Goal: Task Accomplishment & Management: Complete application form

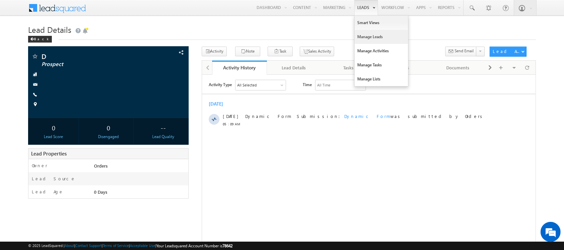
click at [363, 36] on link "Manage Leads" at bounding box center [382, 37] width 54 height 14
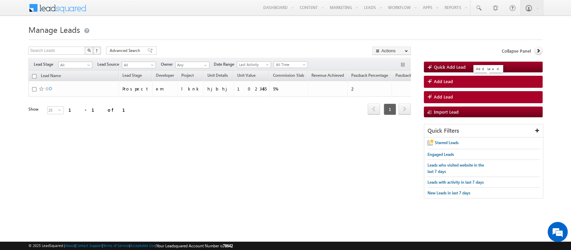
click at [461, 82] on link "Add Lead" at bounding box center [483, 82] width 119 height 12
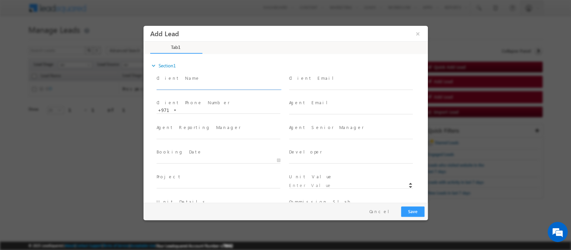
click at [190, 85] on input "text" at bounding box center [218, 86] width 124 height 7
type input "Divya"
type input "ivy"
click at [181, 154] on label "Booking Date" at bounding box center [179, 152] width 46 height 6
click at [276, 161] on input "text" at bounding box center [218, 160] width 124 height 7
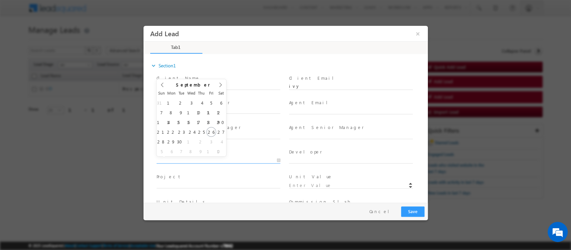
click at [276, 161] on input "text" at bounding box center [218, 160] width 124 height 7
drag, startPoint x: 328, startPoint y: 157, endPoint x: 324, endPoint y: 158, distance: 3.5
click at [328, 157] on input "text" at bounding box center [351, 160] width 124 height 7
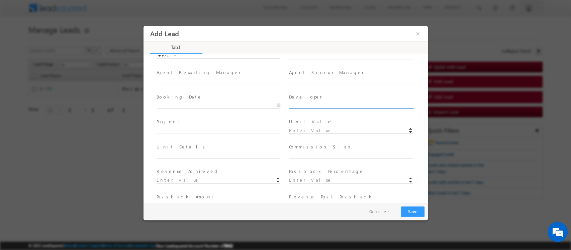
scroll to position [56, 0]
click at [191, 125] on input "text" at bounding box center [218, 128] width 124 height 7
click at [312, 126] on input at bounding box center [351, 129] width 124 height 7
type input "1000000"
click at [306, 153] on input "text" at bounding box center [351, 153] width 124 height 7
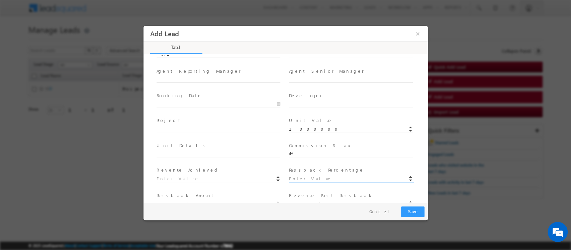
click at [303, 177] on input at bounding box center [351, 178] width 124 height 7
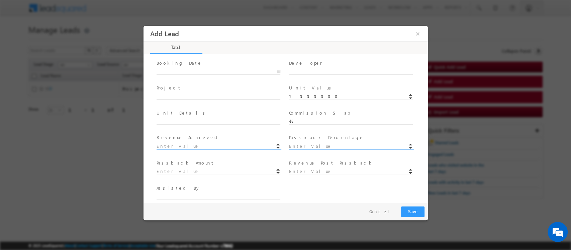
scroll to position [91, 0]
click at [305, 116] on input "4%" at bounding box center [351, 119] width 124 height 7
type input "4"
type input "40000"
click at [298, 144] on input at bounding box center [351, 144] width 124 height 7
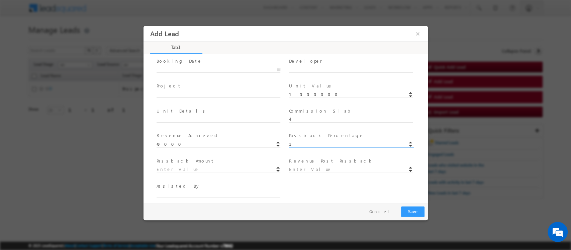
type input "1"
type input "10000"
type input "30000"
click at [314, 139] on input "30000" at bounding box center [351, 142] width 124 height 7
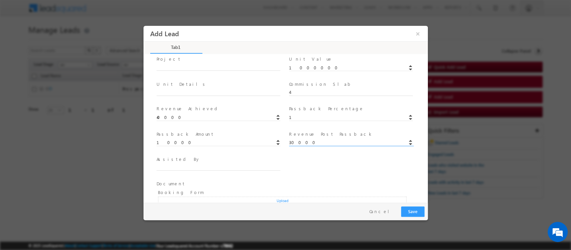
scroll to position [143, 0]
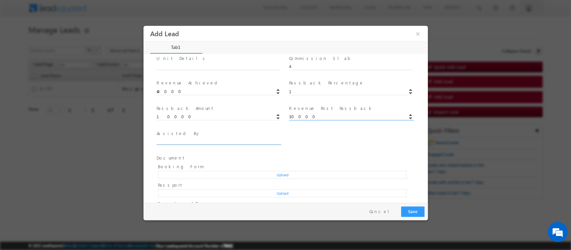
click at [173, 142] on input "text" at bounding box center [218, 141] width 124 height 7
type input "sooraj"
click at [321, 141] on input at bounding box center [351, 142] width 124 height 7
type input "10"
type input "3000"
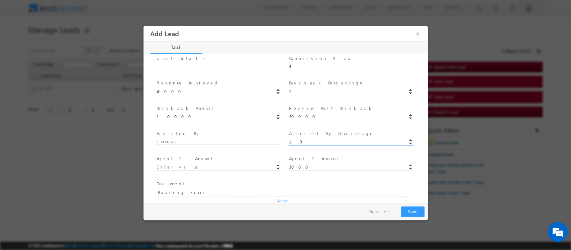
type input "27000"
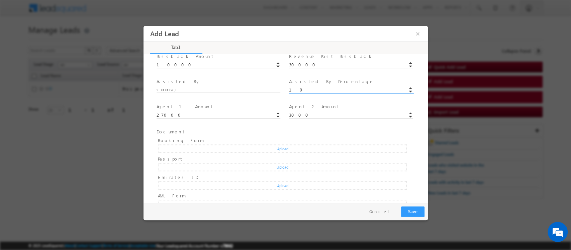
scroll to position [210, 0]
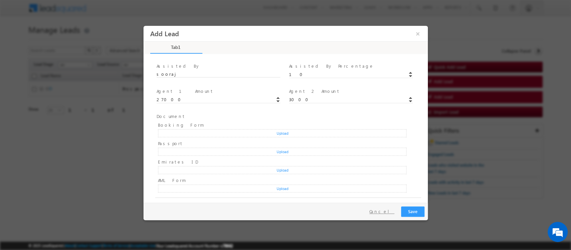
click at [393, 211] on button "Cancel" at bounding box center [381, 211] width 35 height 10
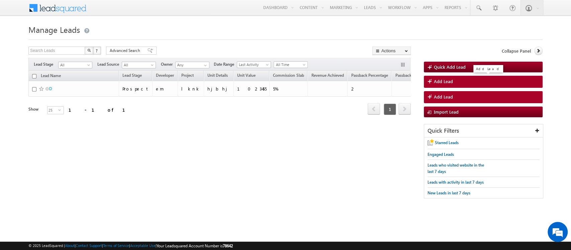
click at [439, 82] on span "Add Lead" at bounding box center [443, 81] width 19 height 6
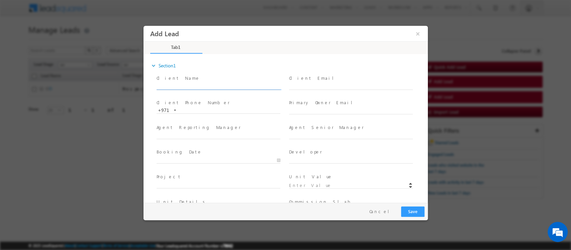
drag, startPoint x: 217, startPoint y: 84, endPoint x: 187, endPoint y: 87, distance: 29.6
click at [217, 84] on input "text" at bounding box center [218, 86] width 124 height 7
type input "d"
drag, startPoint x: 307, startPoint y: 112, endPoint x: 270, endPoint y: 115, distance: 37.3
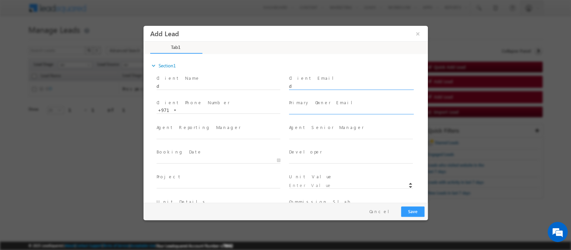
click at [307, 112] on input "text" at bounding box center [351, 111] width 124 height 7
click at [177, 137] on input "text" at bounding box center [218, 135] width 124 height 7
click at [318, 134] on input "text" at bounding box center [351, 135] width 124 height 7
click at [310, 161] on input at bounding box center [351, 163] width 124 height 7
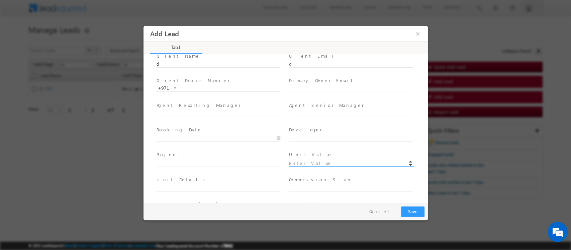
type input "1000000"
click at [310, 144] on span at bounding box center [350, 147] width 123 height 7
click at [309, 139] on input "text" at bounding box center [351, 141] width 124 height 7
type input "4"
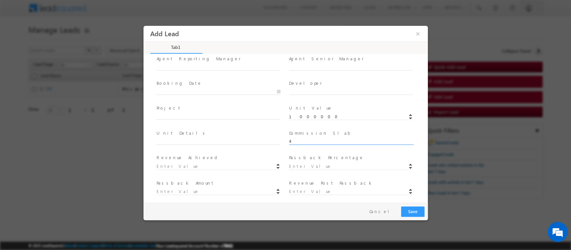
type input "40000"
click at [302, 162] on div at bounding box center [354, 166] width 130 height 8
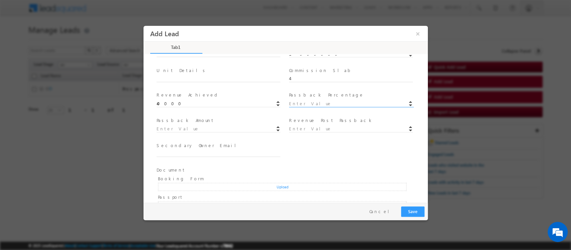
click at [333, 100] on input at bounding box center [351, 103] width 124 height 7
type input "1"
type input "10000"
type input "30000"
click at [316, 127] on input "30000" at bounding box center [351, 128] width 124 height 7
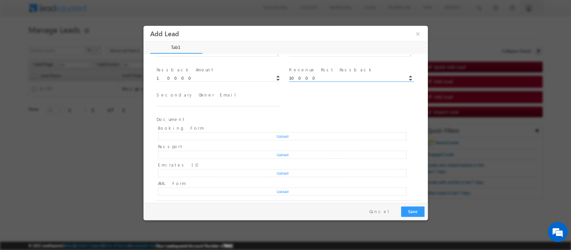
scroll to position [182, 0]
click at [182, 100] on input "text" at bounding box center [218, 102] width 124 height 7
type input "sooraj"
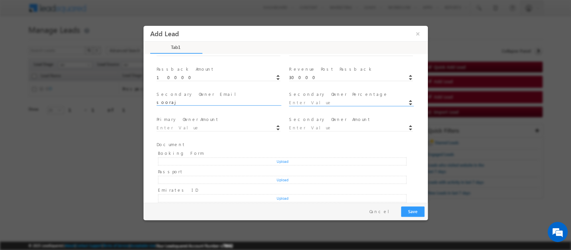
click at [318, 102] on input at bounding box center [351, 102] width 124 height 7
type input "10"
type input "3000"
type input "27000"
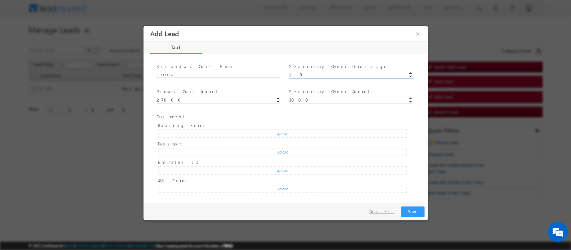
click at [393, 213] on button "Cancel" at bounding box center [381, 211] width 35 height 10
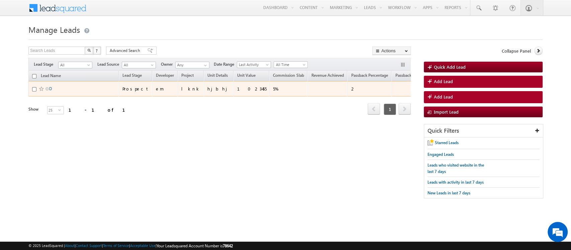
click at [50, 89] on link "D" at bounding box center [50, 88] width 3 height 5
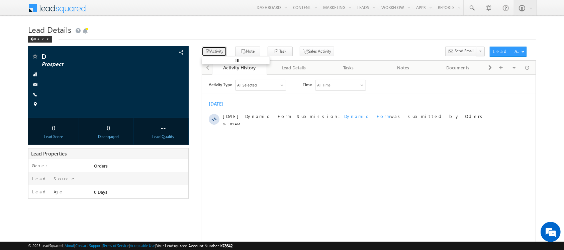
click at [221, 53] on button "Activity" at bounding box center [214, 52] width 25 height 10
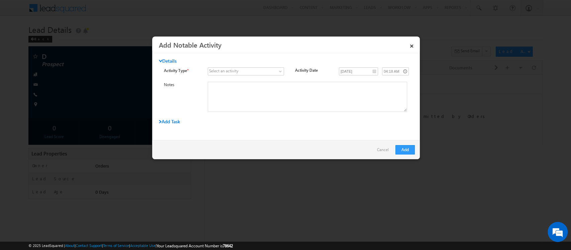
click at [222, 69] on div "Select an activity" at bounding box center [223, 71] width 29 height 6
click at [284, 71] on div "Select an activity Advance Released to Agent AML Form Received Booking Form Rec…" at bounding box center [248, 71] width 81 height 9
click at [272, 72] on span at bounding box center [242, 71] width 68 height 6
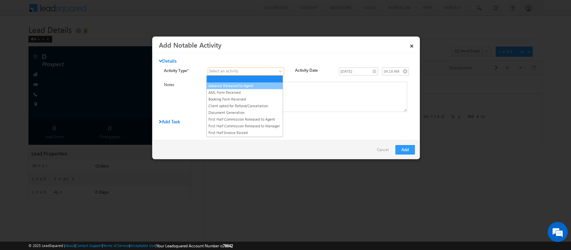
click at [242, 85] on link "Advance Released to Agent" at bounding box center [245, 86] width 76 height 6
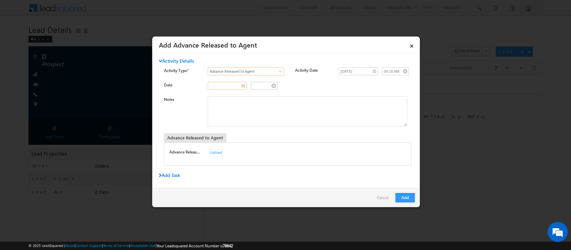
click at [241, 84] on input "text" at bounding box center [227, 86] width 39 height 8
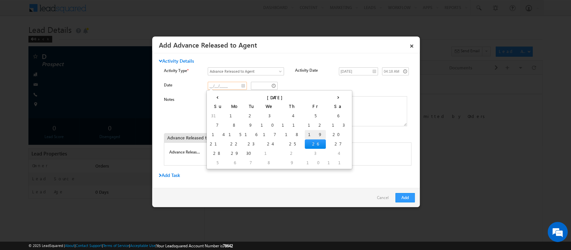
click at [305, 136] on td "19" at bounding box center [315, 134] width 21 height 9
type input "09/19/2025"
type input "03:18 AM"
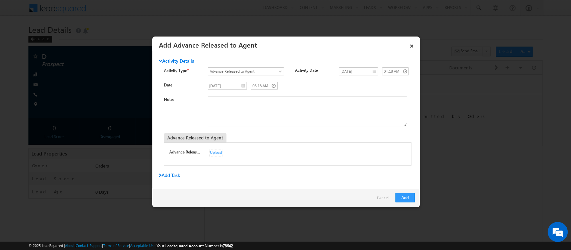
click at [309, 87] on div "09/19/2025 03:18 AM" at bounding box center [306, 86] width 196 height 9
click at [214, 154] on div "Upload" at bounding box center [215, 153] width 13 height 8
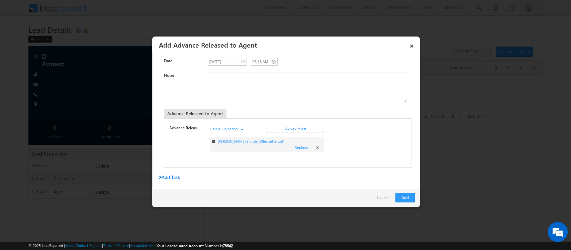
scroll to position [29, 0]
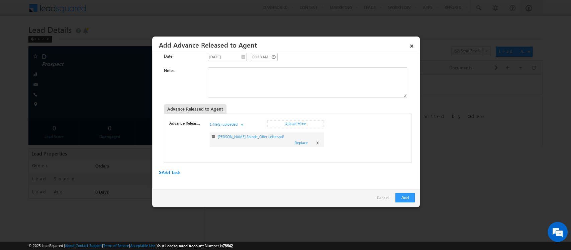
click at [316, 140] on span "x" at bounding box center [317, 142] width 2 height 6
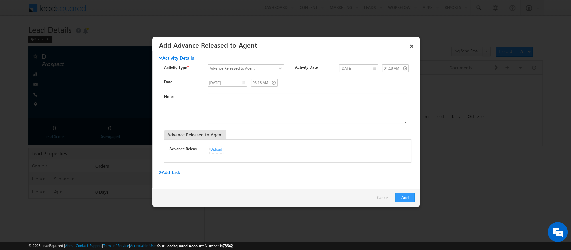
click at [212, 148] on div "Upload" at bounding box center [216, 150] width 14 height 8
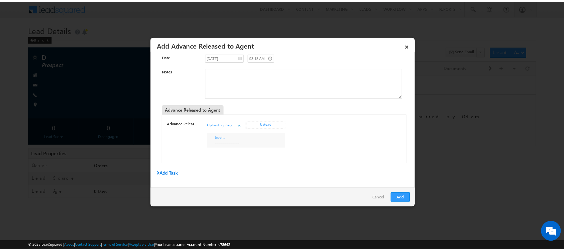
scroll to position [29, 0]
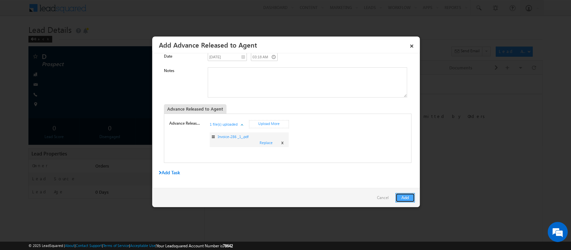
click at [403, 199] on button "Add" at bounding box center [405, 197] width 19 height 9
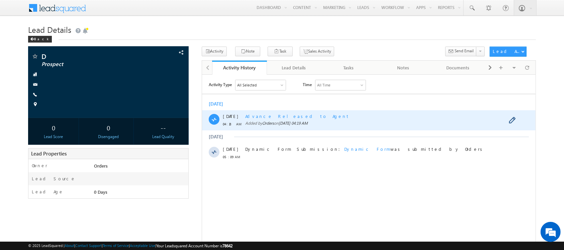
click at [267, 116] on span "Advance Released to Agent" at bounding box center [297, 116] width 104 height 6
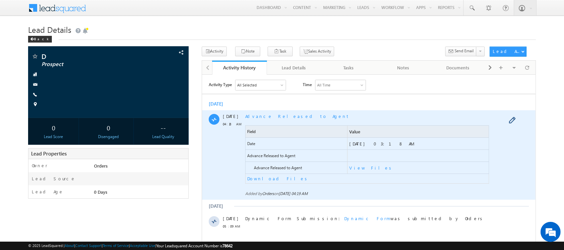
click at [363, 168] on span "View Files" at bounding box center [417, 167] width 141 height 12
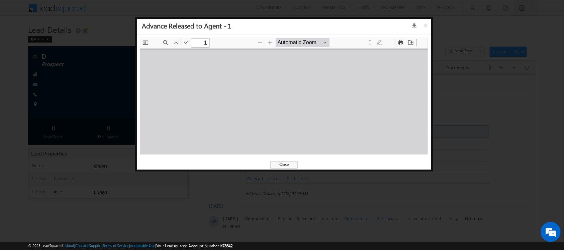
scroll to position [0, 0]
type input "1"
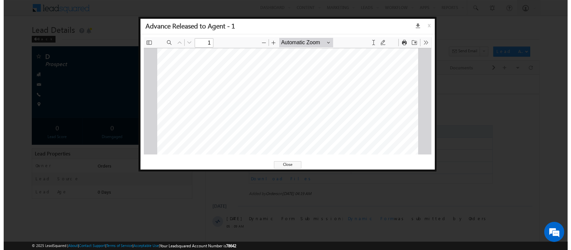
scroll to position [237, 0]
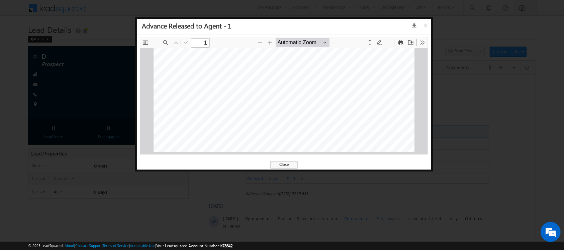
click at [424, 24] on span "x" at bounding box center [426, 28] width 5 height 12
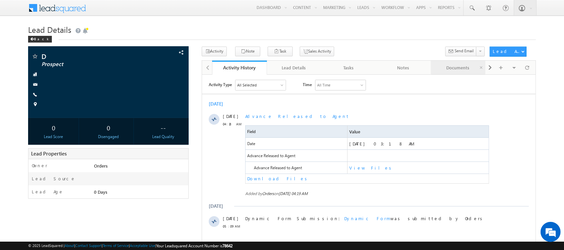
click at [465, 68] on div "Documents" at bounding box center [458, 68] width 44 height 8
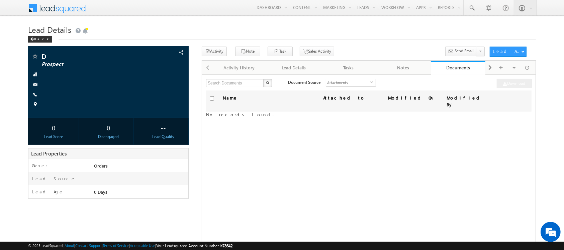
click at [331, 96] on span "Attached to" at bounding box center [346, 98] width 45 height 6
click at [337, 100] on span "Attached to" at bounding box center [346, 98] width 45 height 6
click at [338, 82] on span "Attachments" at bounding box center [348, 82] width 44 height 7
click at [334, 97] on li "Custom Field Set Files" at bounding box center [347, 97] width 50 height 7
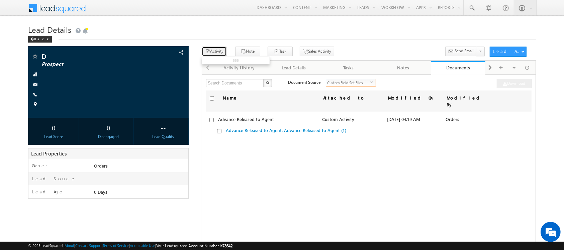
click at [216, 50] on button "Activity" at bounding box center [214, 52] width 25 height 10
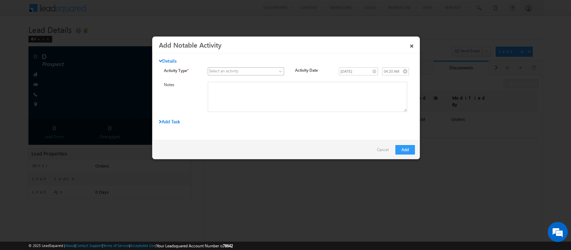
click at [239, 70] on span at bounding box center [242, 71] width 68 height 6
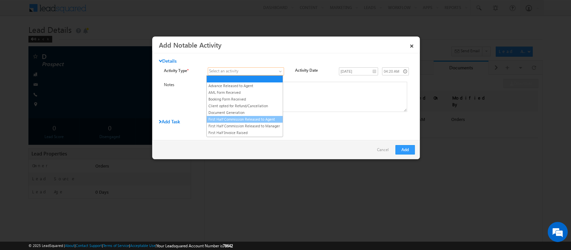
click at [237, 122] on link "First Half Commission Released to Agent" at bounding box center [245, 119] width 76 height 6
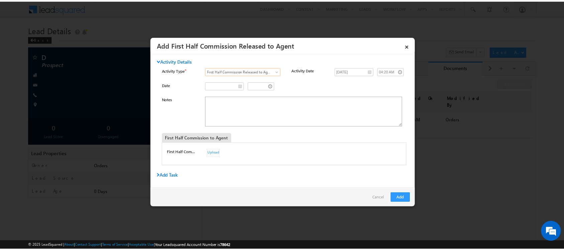
scroll to position [3, 0]
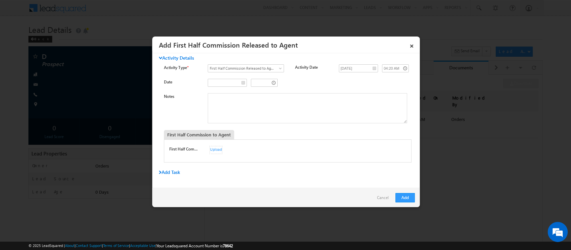
click at [214, 148] on div "Upload" at bounding box center [215, 150] width 13 height 8
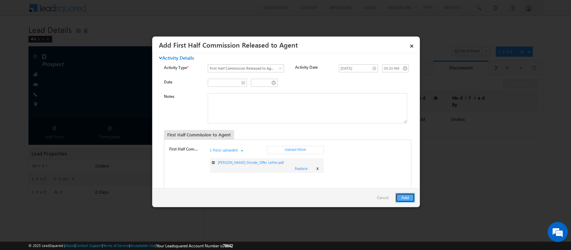
click at [401, 196] on button "Add" at bounding box center [405, 197] width 19 height 9
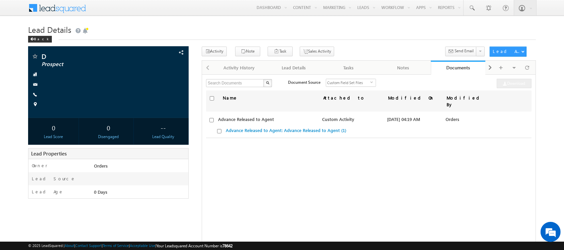
click at [396, 84] on div "X Document Source Custom Field Set Files select 2 Download" at bounding box center [369, 84] width 326 height 10
click at [397, 71] on div "Notes" at bounding box center [404, 68] width 44 height 8
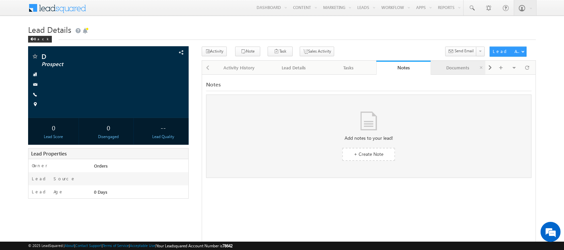
click at [460, 68] on div "Documents" at bounding box center [458, 68] width 44 height 8
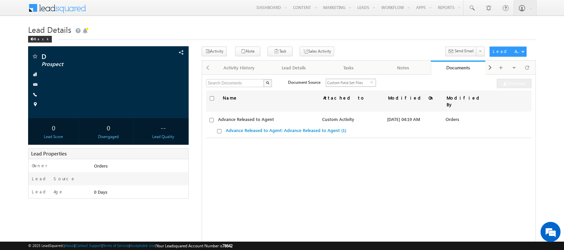
click at [343, 87] on div "Custom Field Set Files select" at bounding box center [351, 83] width 50 height 8
click at [342, 99] on li "Custom Field Set Files" at bounding box center [347, 97] width 50 height 7
click at [238, 68] on div "Activity History" at bounding box center [240, 68] width 44 height 8
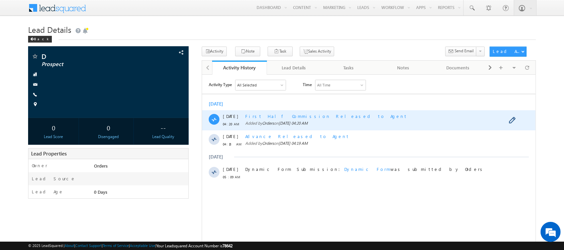
click at [278, 115] on span "First Half Commission Released to Agent" at bounding box center [326, 116] width 162 height 6
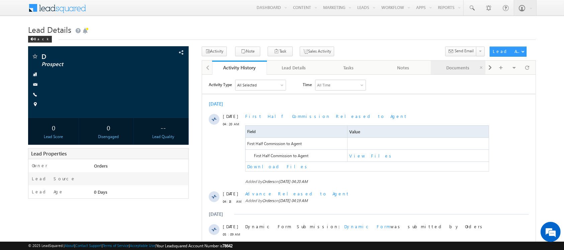
click at [457, 67] on div "Documents" at bounding box center [458, 68] width 44 height 8
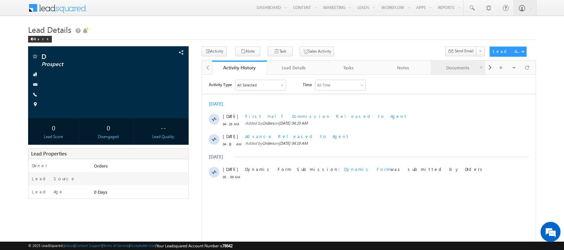
drag, startPoint x: 449, startPoint y: 66, endPoint x: 444, endPoint y: 70, distance: 6.2
click at [444, 70] on div "Documents" at bounding box center [458, 68] width 44 height 8
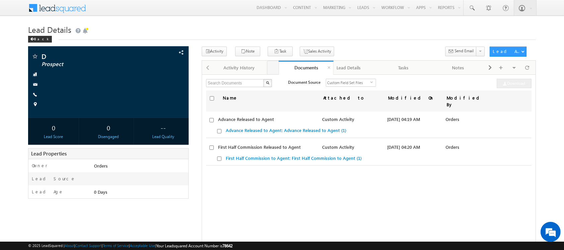
drag, startPoint x: 410, startPoint y: 78, endPoint x: 289, endPoint y: 66, distance: 120.7
click at [339, 180] on div "Name Attached to Modified On Modified By No records found. Advance Released to …" at bounding box center [369, 173] width 326 height 167
click at [222, 23] on h1 "Lead Details" at bounding box center [282, 28] width 508 height 13
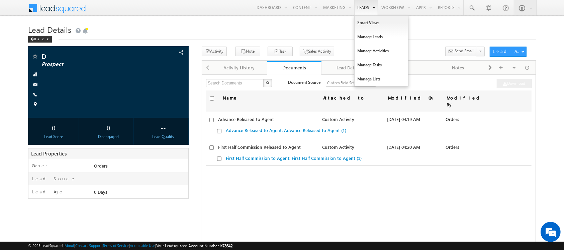
click at [360, 10] on link "Leads" at bounding box center [366, 7] width 24 height 15
click at [362, 37] on link "Manage Leads" at bounding box center [382, 37] width 54 height 14
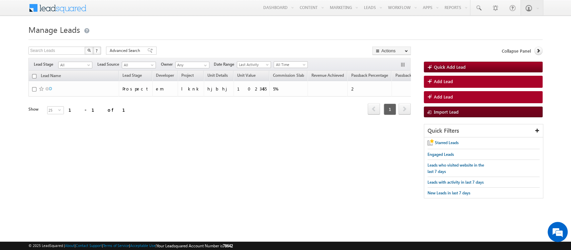
click at [445, 113] on span "Import Lead" at bounding box center [446, 112] width 25 height 6
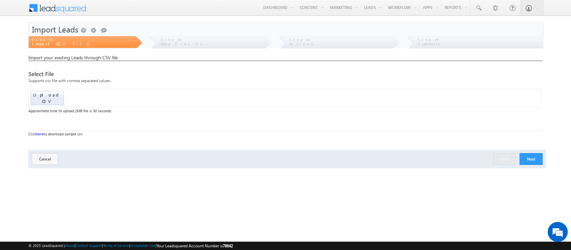
click at [41, 132] on link "here" at bounding box center [39, 134] width 7 height 4
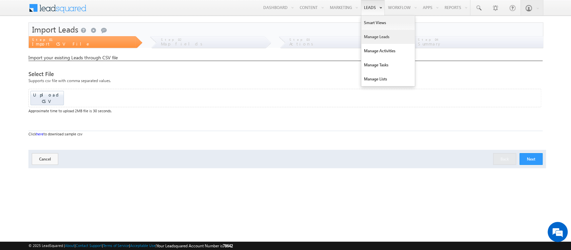
click at [370, 33] on link "Manage Leads" at bounding box center [388, 37] width 54 height 14
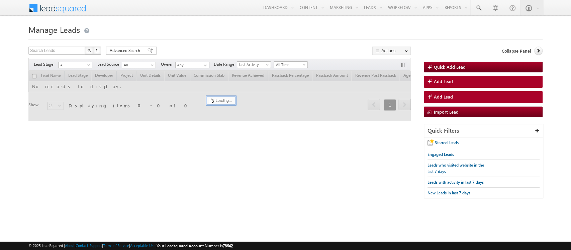
click at [463, 79] on link "Add Lead" at bounding box center [483, 82] width 119 height 12
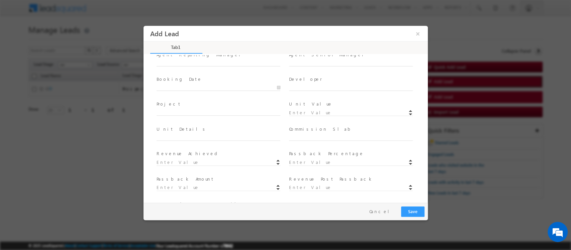
scroll to position [72, 0]
click at [275, 87] on input "text" at bounding box center [218, 88] width 124 height 7
click at [233, 79] on span "Booking Date *" at bounding box center [217, 79] width 123 height 7
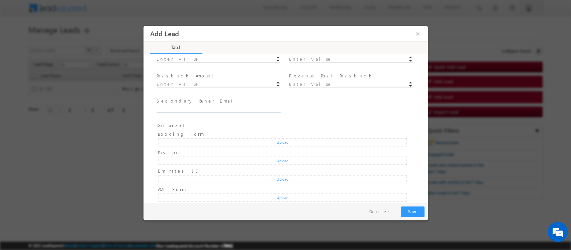
click at [183, 109] on input "text" at bounding box center [218, 109] width 124 height 7
type input "sooraj"
click at [284, 168] on div "Upload" at bounding box center [282, 168] width 249 height 8
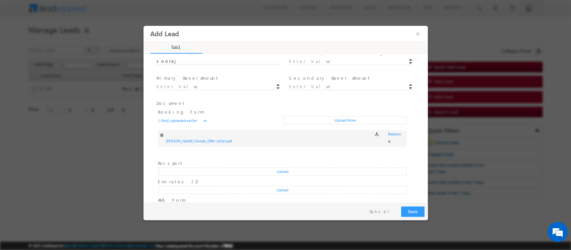
scroll to position [225, 0]
click at [389, 209] on button "Cancel" at bounding box center [381, 211] width 35 height 10
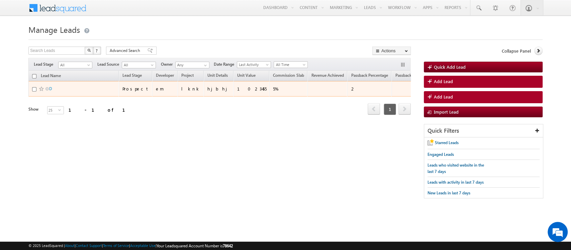
click at [49, 90] on span at bounding box center [47, 88] width 3 height 3
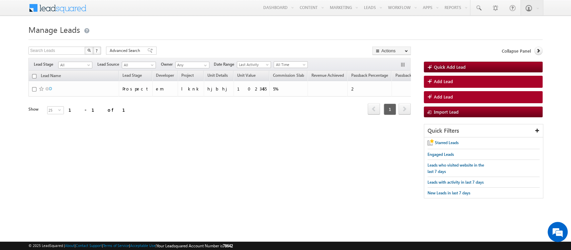
click at [83, 61] on span "All" at bounding box center [75, 64] width 34 height 6
click at [82, 64] on span "All" at bounding box center [75, 65] width 32 height 6
click at [442, 80] on span "Add Lead" at bounding box center [443, 81] width 19 height 6
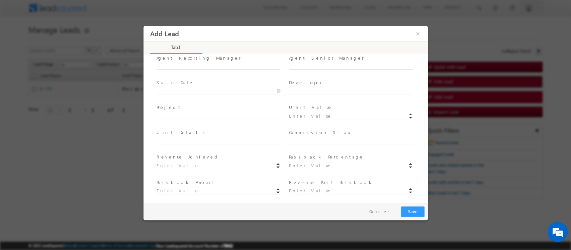
scroll to position [67, 0]
click at [298, 112] on label "Unit Value" at bounding box center [311, 109] width 44 height 6
click at [300, 117] on input at bounding box center [351, 118] width 124 height 7
type input "1000000"
click at [293, 141] on input "text" at bounding box center [351, 142] width 124 height 7
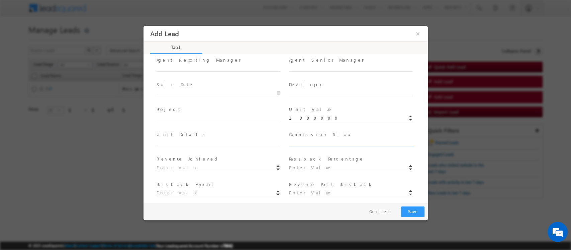
type input "4"
type input "40000"
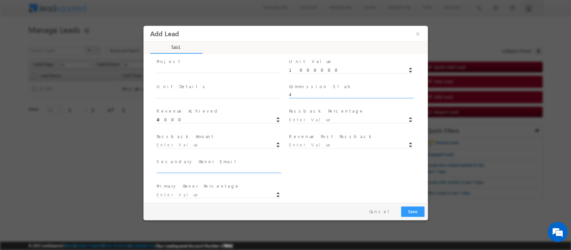
scroll to position [115, 0]
click at [324, 115] on div at bounding box center [354, 119] width 130 height 8
click at [329, 120] on input at bounding box center [351, 119] width 124 height 7
type input "1"
type input "10000"
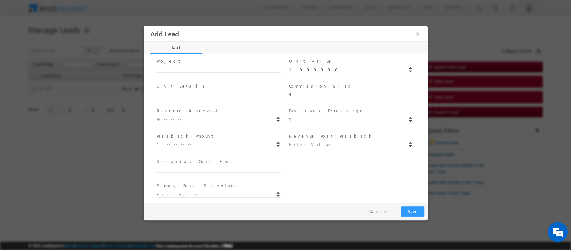
type input "30000"
click at [188, 168] on input "text" at bounding box center [218, 169] width 124 height 7
type input "sooraj"
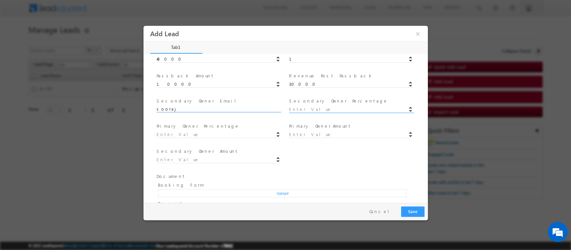
click at [323, 108] on input at bounding box center [351, 109] width 124 height 7
type input "10"
type input "90"
type input "3000"
type input "27000"
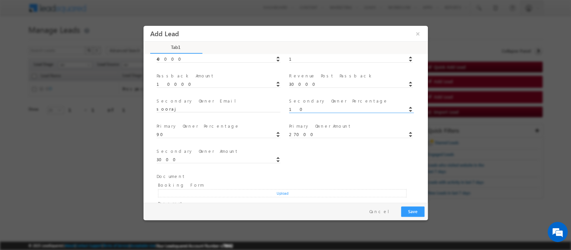
click at [318, 155] on div "Secondary Owner Amount * 3000" at bounding box center [291, 158] width 273 height 25
click at [392, 212] on button "Cancel" at bounding box center [381, 211] width 35 height 10
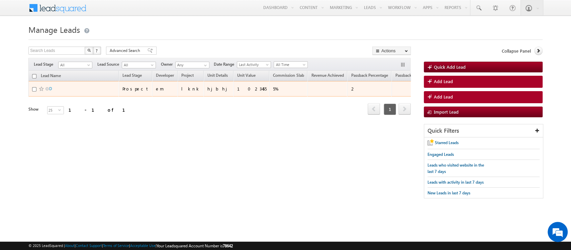
click at [31, 90] on td "D" at bounding box center [73, 88] width 90 height 15
click at [35, 90] on input "checkbox" at bounding box center [34, 89] width 4 height 4
checkbox input "true"
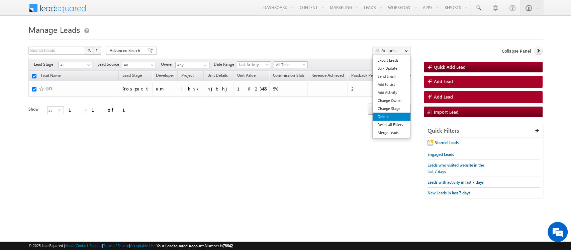
click at [393, 116] on link "Delete" at bounding box center [392, 116] width 38 height 8
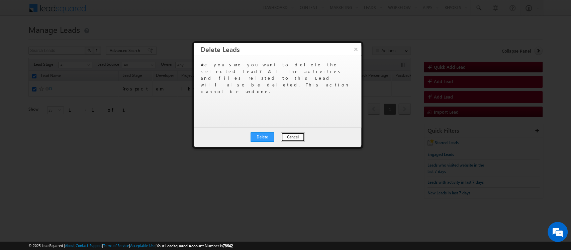
click at [295, 141] on button "Cancel" at bounding box center [293, 136] width 24 height 9
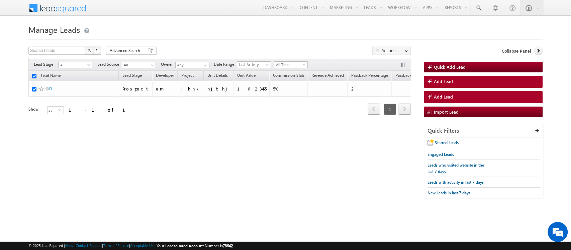
click at [213, 150] on div "Search Leads X ? 1 results found Advanced Search Advanced Search Advanced searc…" at bounding box center [285, 126] width 514 height 158
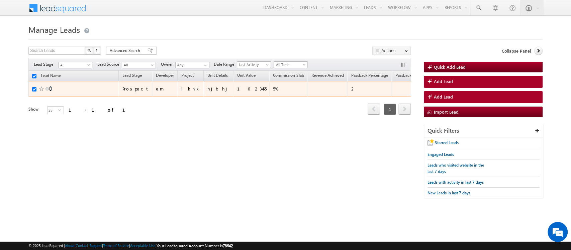
click at [51, 87] on link "D" at bounding box center [50, 88] width 3 height 5
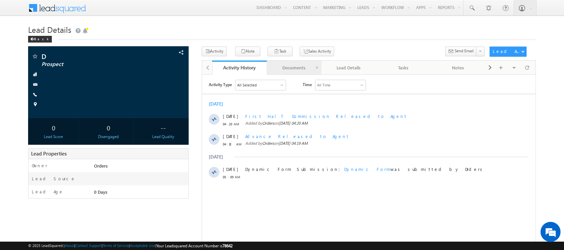
click at [308, 65] on div "Documents" at bounding box center [294, 68] width 44 height 8
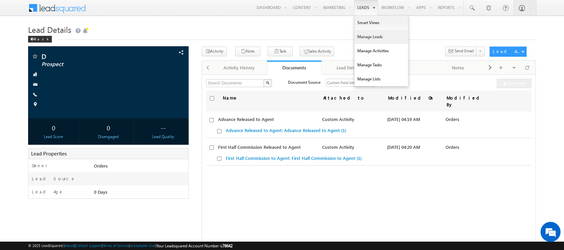
click at [357, 36] on link "Manage Leads" at bounding box center [382, 37] width 54 height 14
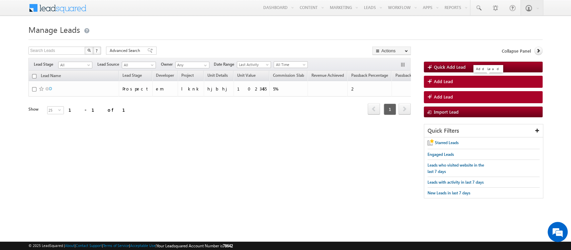
click at [447, 81] on span "Add Lead" at bounding box center [443, 81] width 19 height 6
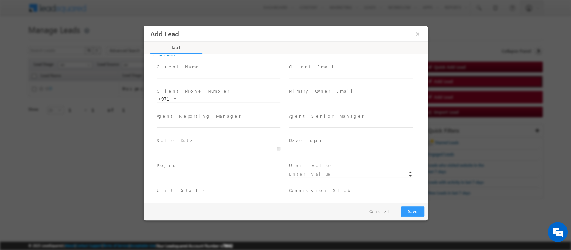
scroll to position [13, 0]
drag, startPoint x: 156, startPoint y: 138, endPoint x: 172, endPoint y: 139, distance: 16.1
click at [172, 139] on label "Sale Date" at bounding box center [174, 138] width 37 height 6
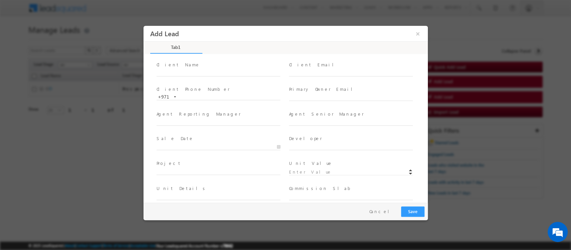
drag, startPoint x: 288, startPoint y: 90, endPoint x: 316, endPoint y: 91, distance: 27.4
click at [316, 91] on label "Primary Owner Email" at bounding box center [323, 89] width 69 height 6
click at [384, 211] on button "Cancel" at bounding box center [381, 211] width 35 height 10
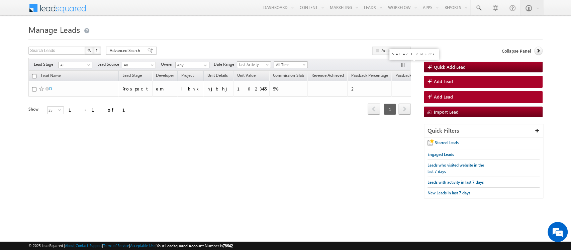
click at [405, 66] on button "button" at bounding box center [403, 65] width 7 height 7
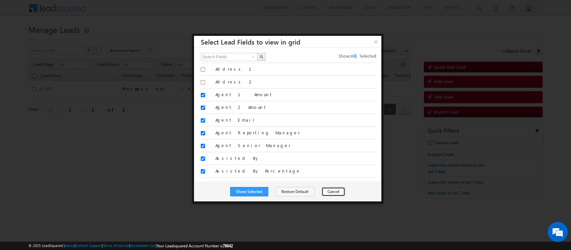
click at [332, 193] on button "Cancel" at bounding box center [334, 191] width 24 height 9
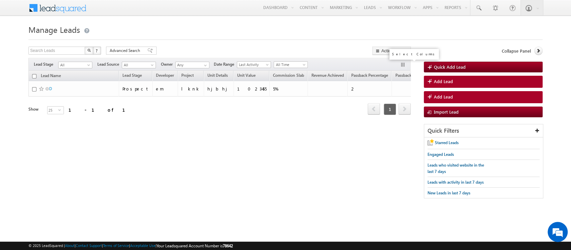
click at [402, 63] on button "button" at bounding box center [403, 65] width 7 height 7
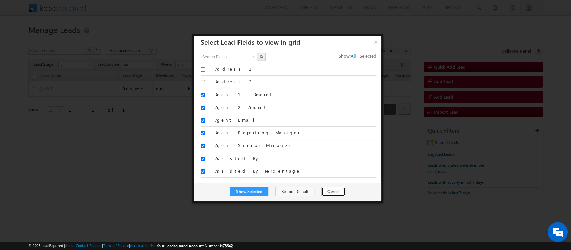
click at [326, 193] on button "Cancel" at bounding box center [334, 191] width 24 height 9
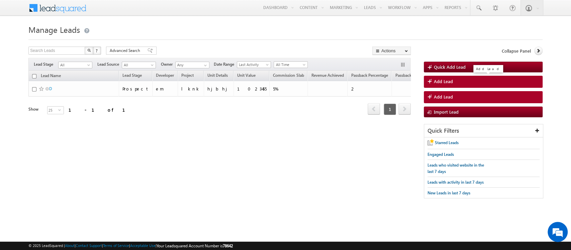
click at [451, 80] on span "Add Lead" at bounding box center [443, 81] width 19 height 6
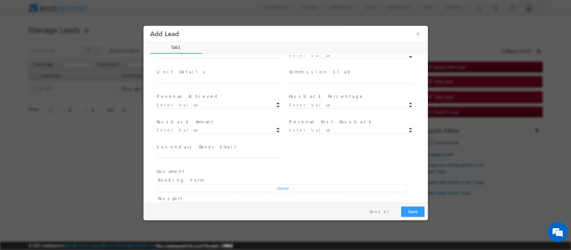
scroll to position [130, 0]
click at [203, 153] on input "text" at bounding box center [218, 154] width 124 height 7
type input "sooraj"
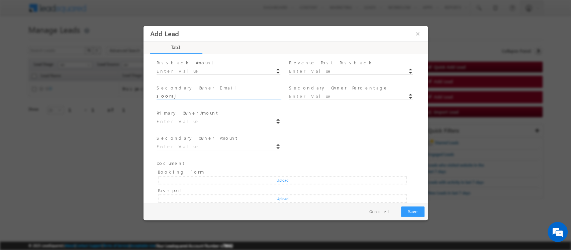
scroll to position [189, 0]
click at [393, 213] on button "Cancel" at bounding box center [381, 211] width 35 height 10
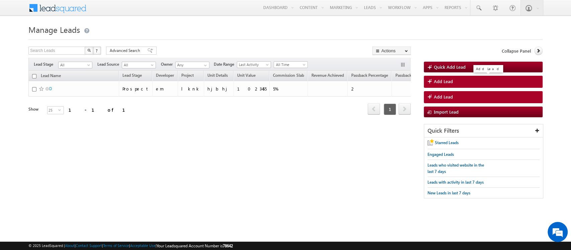
click at [440, 82] on span "Add Lead" at bounding box center [443, 81] width 19 height 6
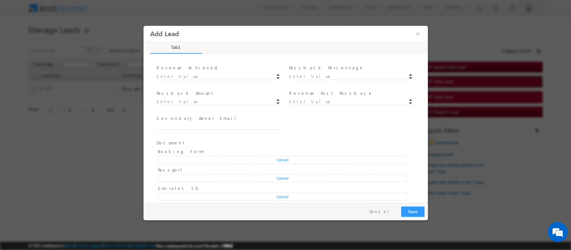
scroll to position [165, 0]
